Goal: Task Accomplishment & Management: Manage account settings

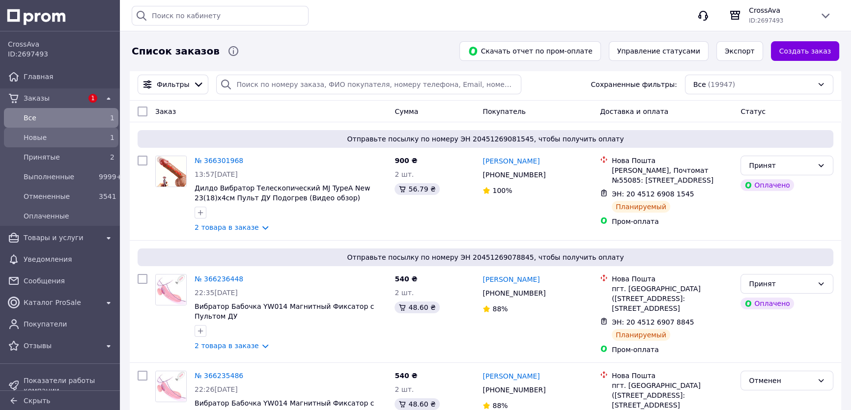
click at [50, 139] on span "Новые" at bounding box center [59, 138] width 71 height 10
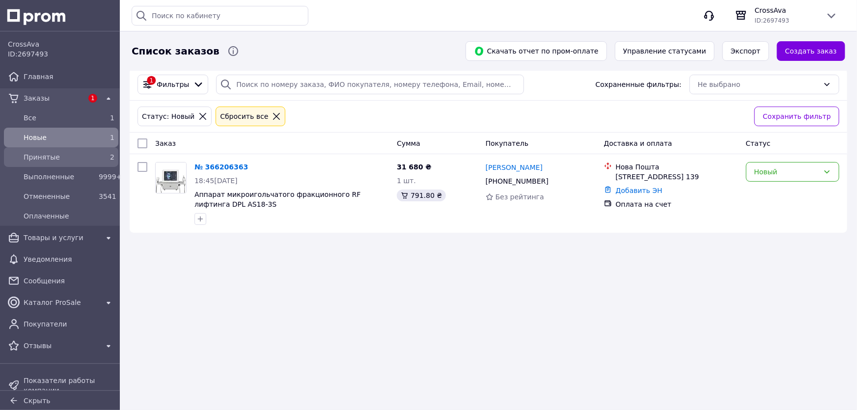
click at [44, 152] on span "Принятые" at bounding box center [59, 157] width 71 height 10
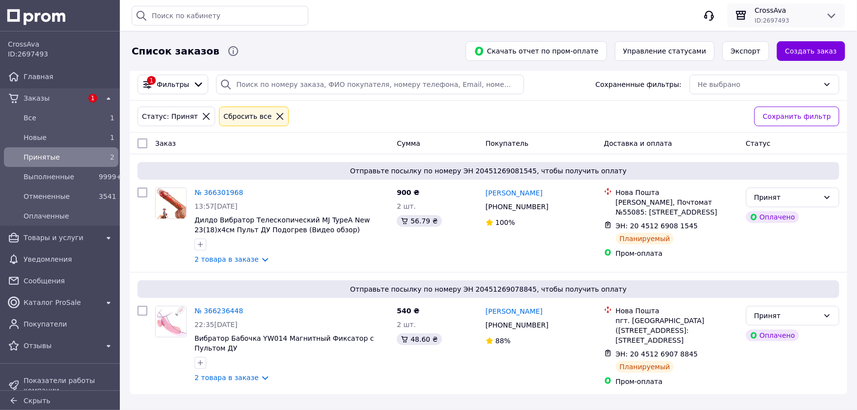
click at [799, 6] on span "CrossAva" at bounding box center [786, 10] width 63 height 10
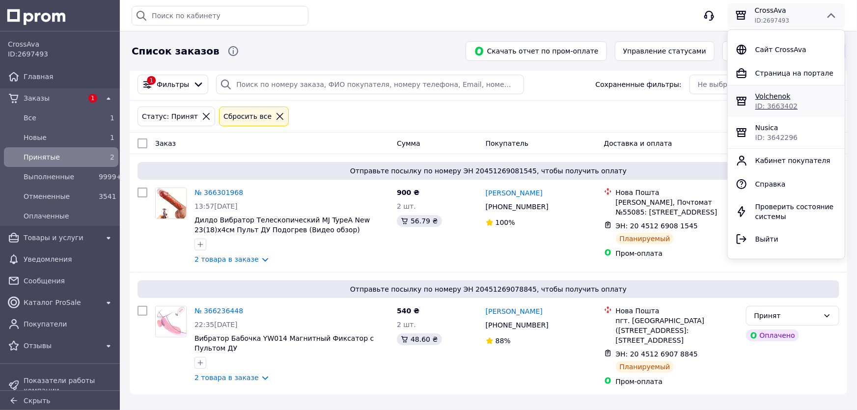
click at [763, 96] on span "Volchenok" at bounding box center [773, 96] width 35 height 8
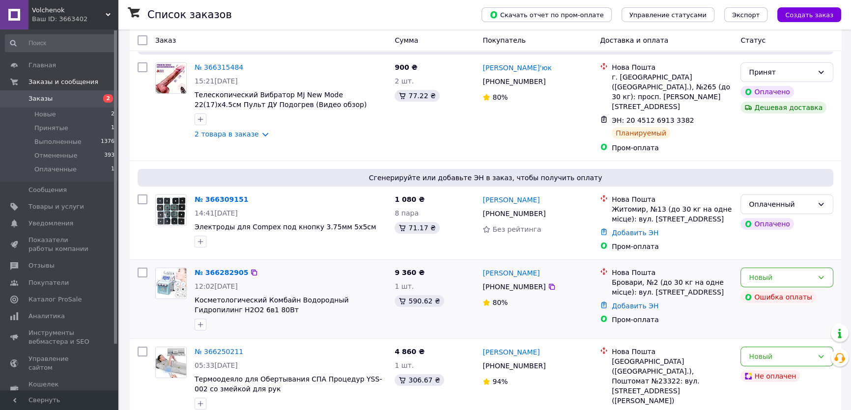
scroll to position [89, 0]
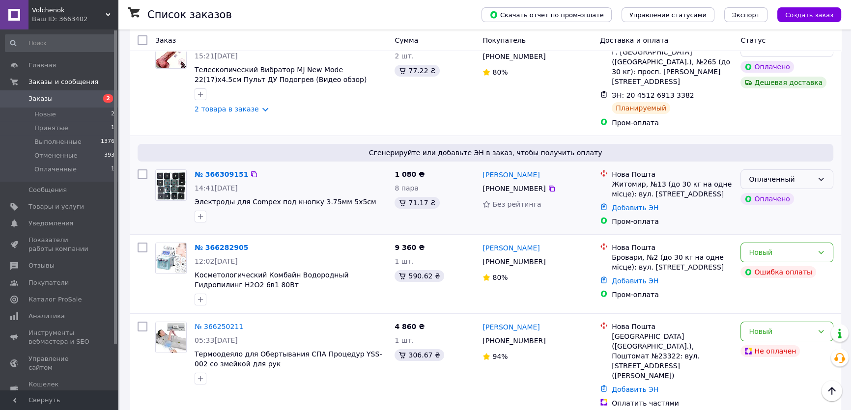
click at [824, 175] on icon at bounding box center [821, 179] width 8 height 8
click at [768, 192] on li "Принят" at bounding box center [787, 190] width 92 height 18
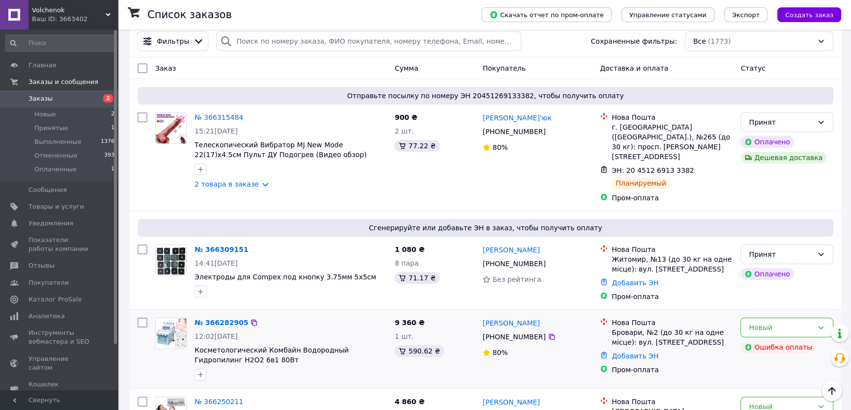
scroll to position [0, 0]
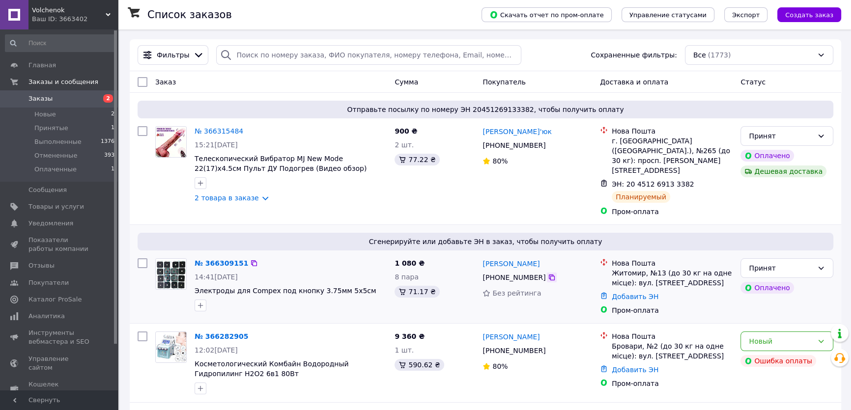
click at [548, 274] on icon at bounding box center [552, 278] width 8 height 8
click at [549, 275] on icon at bounding box center [552, 278] width 6 height 6
drag, startPoint x: 553, startPoint y: 255, endPoint x: 520, endPoint y: 252, distance: 33.1
click at [518, 257] on div "Марина Шілігатська" at bounding box center [538, 263] width 112 height 12
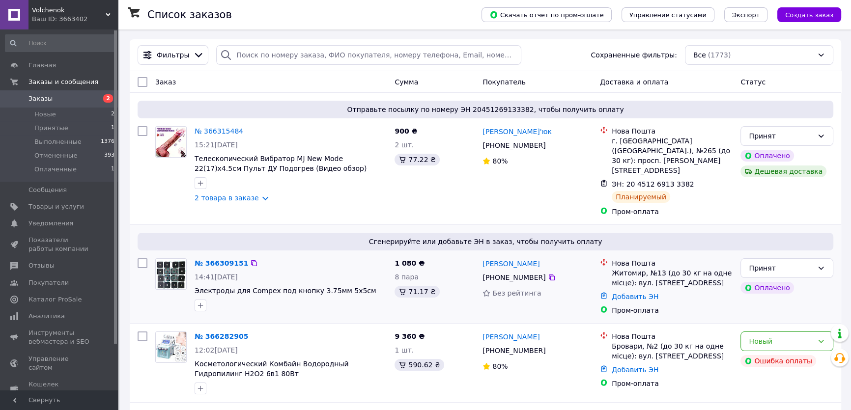
drag, startPoint x: 521, startPoint y: 251, endPoint x: 561, endPoint y: 255, distance: 40.0
click at [562, 257] on div "Марина Шілігатська" at bounding box center [538, 263] width 112 height 12
drag, startPoint x: 550, startPoint y: 253, endPoint x: 516, endPoint y: 251, distance: 33.5
click at [512, 257] on div "Марина Шілігатська" at bounding box center [538, 263] width 112 height 12
copy link "Шілігатська"
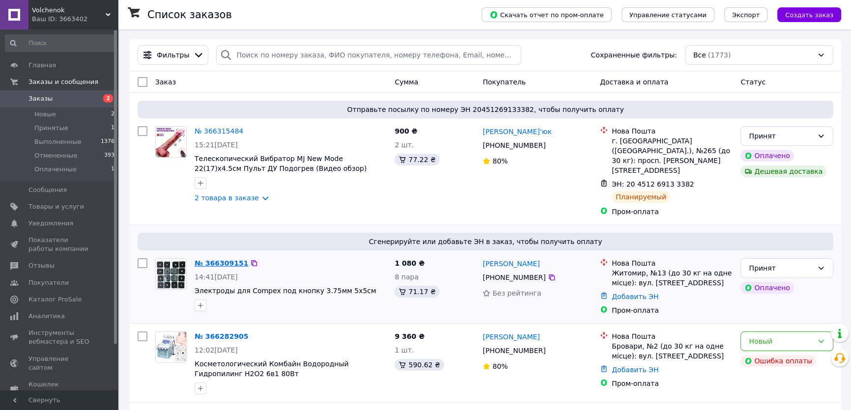
click at [227, 259] on link "№ 366309151" at bounding box center [222, 263] width 54 height 8
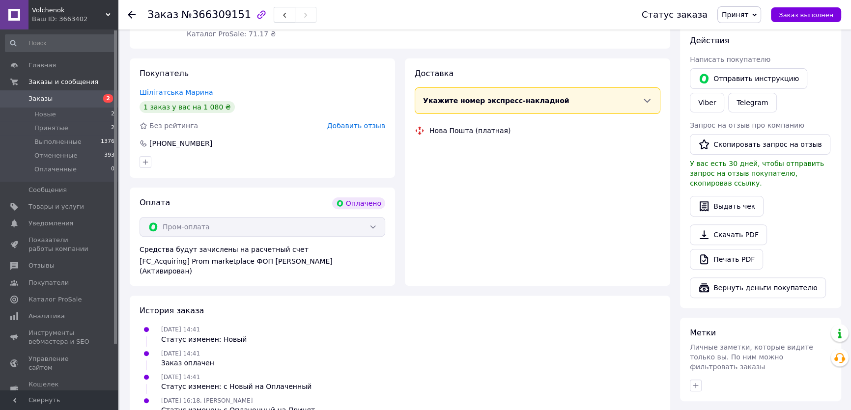
scroll to position [402, 0]
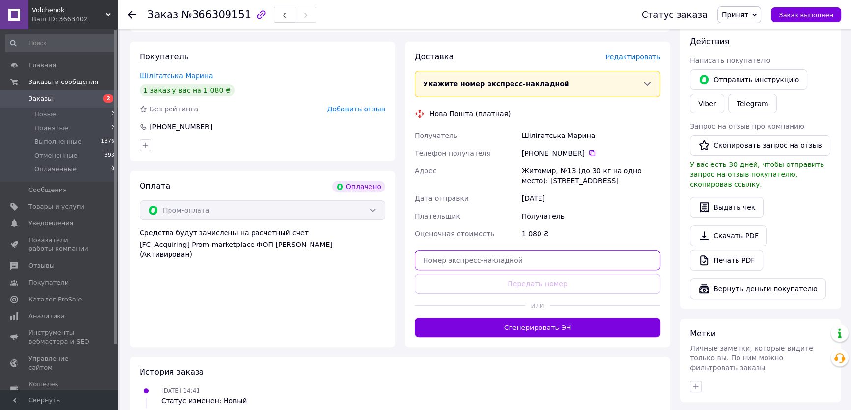
click at [468, 251] on input "text" at bounding box center [538, 261] width 246 height 20
paste input "20451269161786"
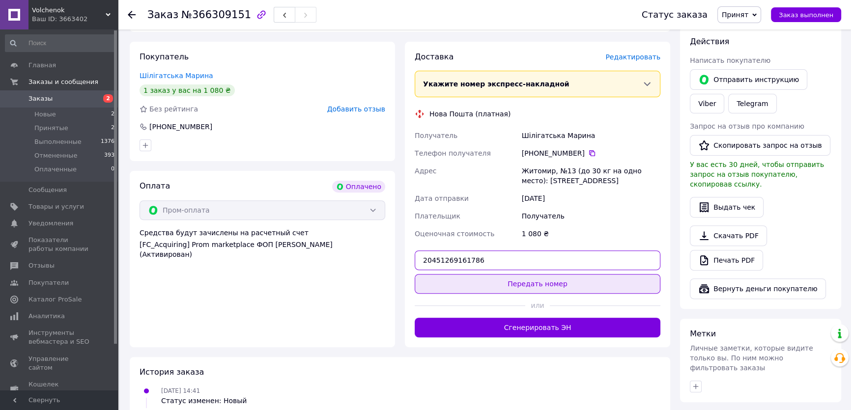
type input "20451269161786"
click at [522, 274] on button "Передать номер" at bounding box center [538, 284] width 246 height 20
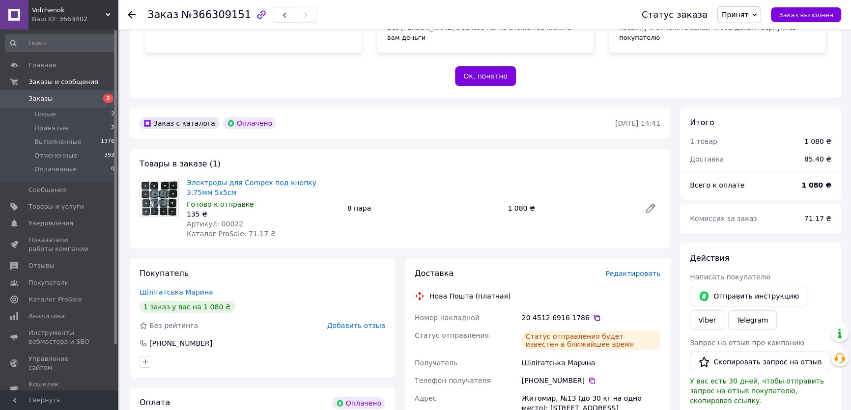
scroll to position [178, 0]
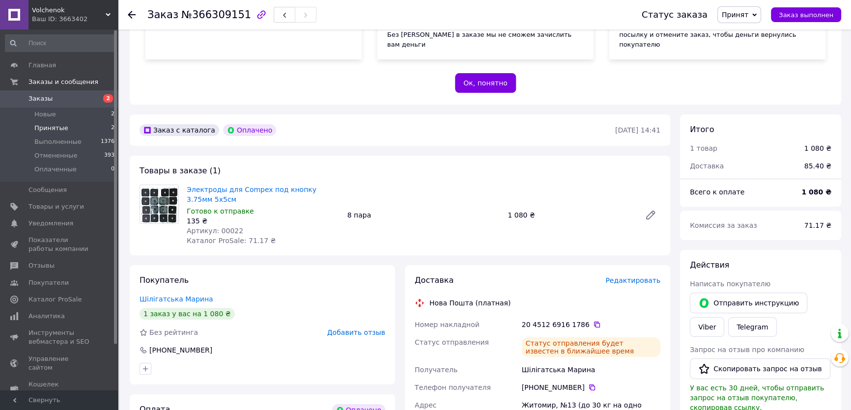
click at [64, 124] on li "Принятые 2" at bounding box center [60, 128] width 120 height 14
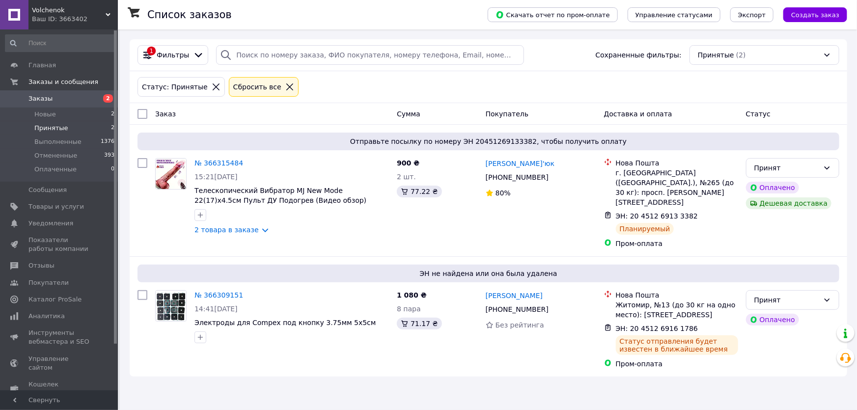
click at [63, 9] on span "Volchenok" at bounding box center [69, 10] width 74 height 9
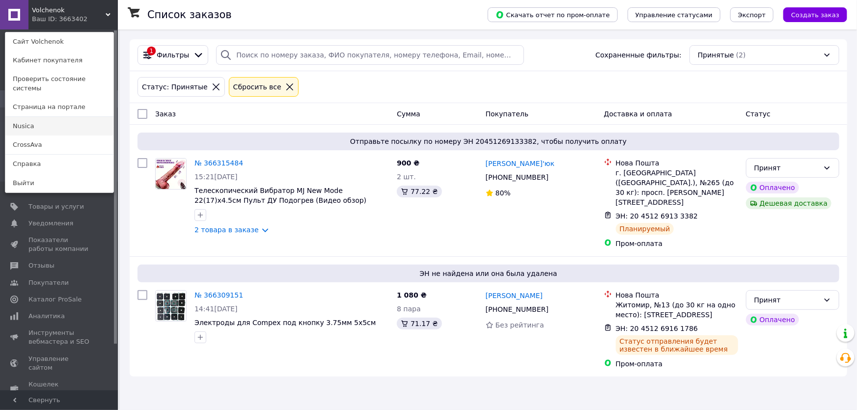
click at [29, 117] on link "Nusica" at bounding box center [59, 126] width 108 height 19
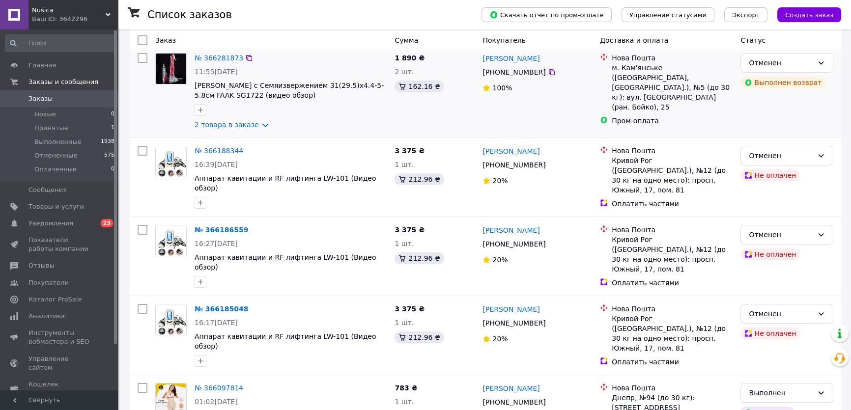
scroll to position [178, 0]
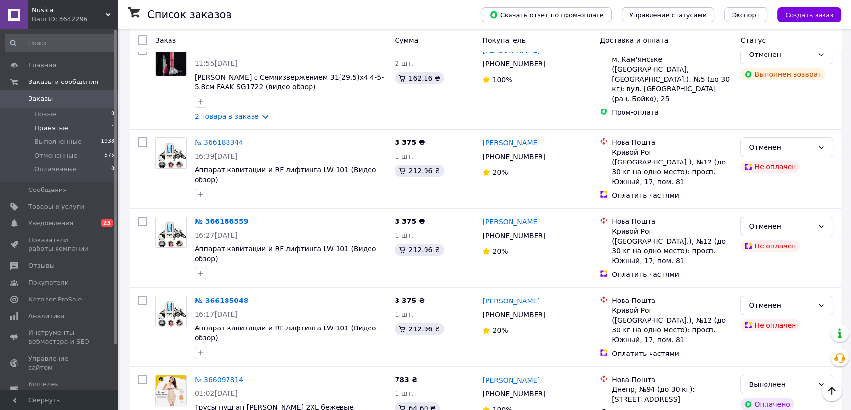
click at [44, 130] on span "Принятые" at bounding box center [51, 128] width 34 height 9
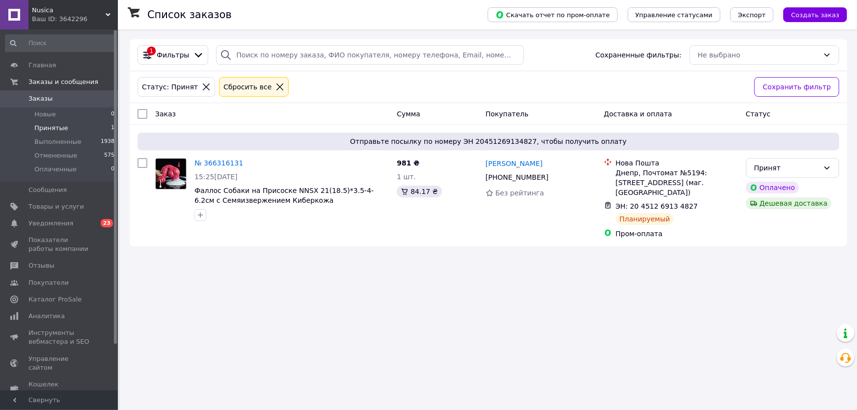
click at [79, 13] on span "Nusica" at bounding box center [69, 10] width 74 height 9
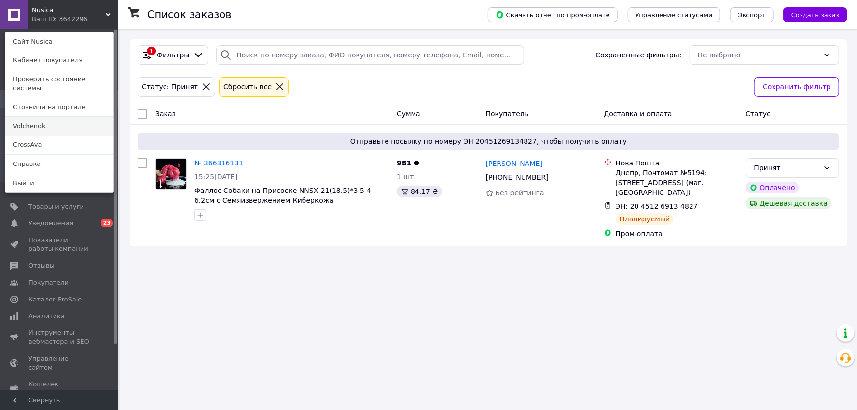
click at [35, 117] on link "Volchenok" at bounding box center [59, 126] width 108 height 19
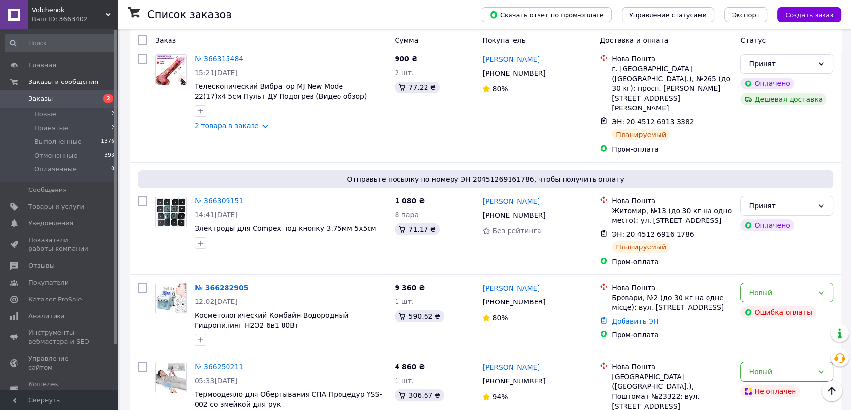
scroll to position [44, 0]
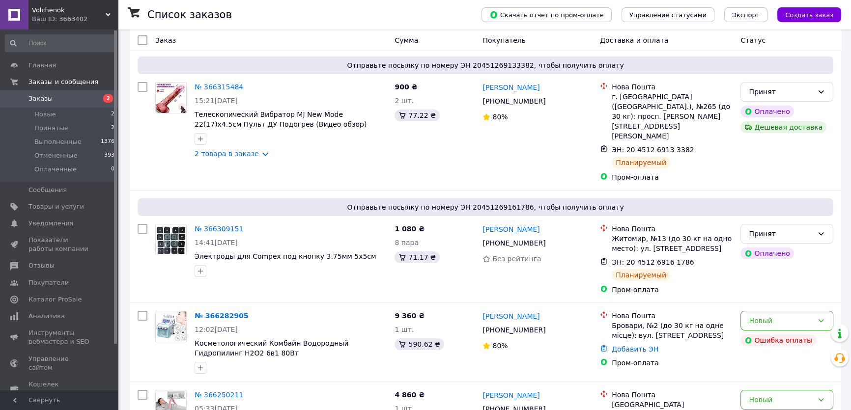
click at [62, 17] on div "Ваш ID: 3663402" at bounding box center [75, 19] width 86 height 9
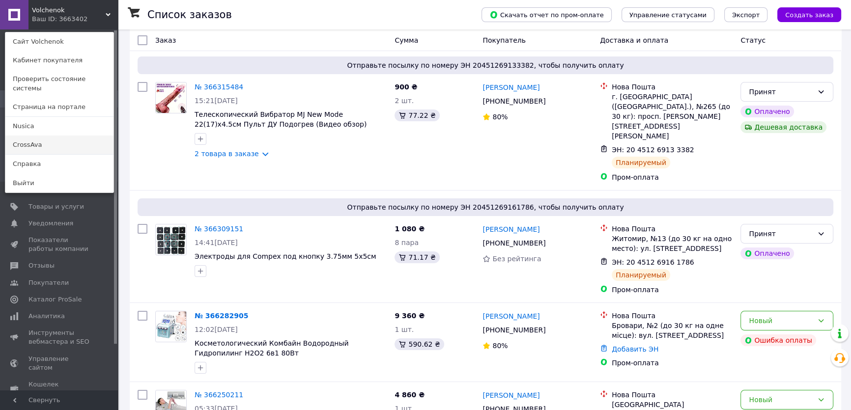
click at [22, 136] on link "CrossAva" at bounding box center [59, 145] width 108 height 19
